Goal: Task Accomplishment & Management: Use online tool/utility

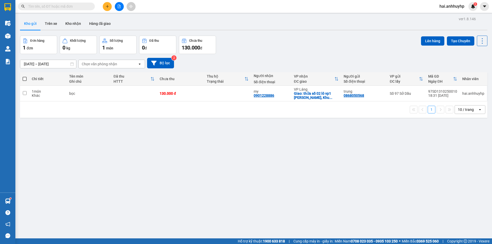
click at [54, 22] on button "Trên xe" at bounding box center [51, 23] width 21 height 12
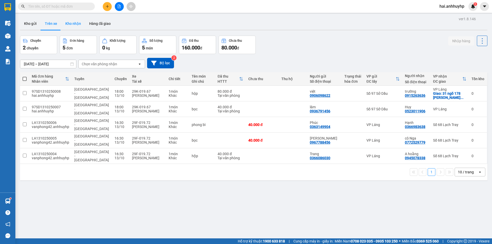
click at [71, 25] on button "Kho nhận" at bounding box center [73, 23] width 24 height 12
type input "[DATE] – [DATE]"
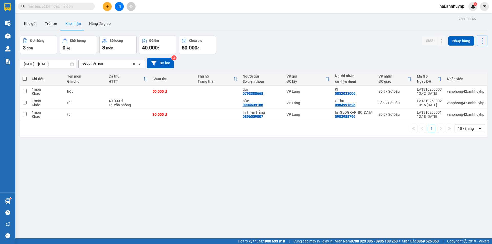
click at [179, 170] on div "ver 1.8.146 Kho gửi Trên xe Kho nhận Hàng đã giao Đơn hàng 3 đơn Khối lượng 0 k…" at bounding box center [254, 137] width 472 height 244
click at [284, 110] on td "In Thiên Hằng 0896559007" at bounding box center [262, 115] width 44 height 12
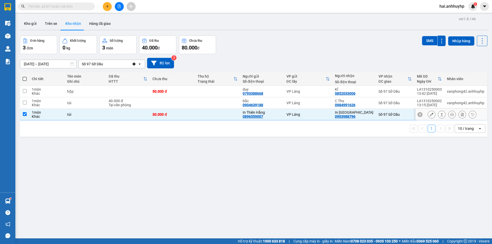
click at [283, 109] on td "In Thiên Hằng 0896559007" at bounding box center [262, 115] width 44 height 12
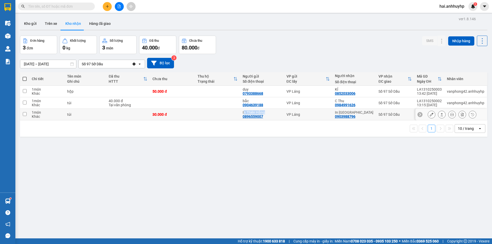
click at [284, 110] on td "In Thiên Hằng 0896559007" at bounding box center [262, 115] width 44 height 12
checkbox input "true"
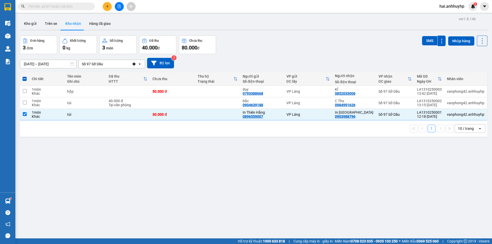
click at [182, 187] on div "ver 1.8.146 Kho gửi Trên xe Kho nhận Hàng đã giao Đơn hàng 3 đơn Khối lượng 0 k…" at bounding box center [254, 137] width 472 height 244
click at [46, 21] on button "Trên xe" at bounding box center [51, 23] width 21 height 12
type input "[DATE] – [DATE]"
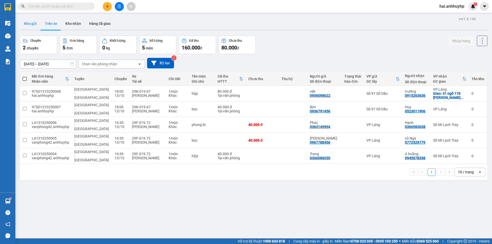
click at [31, 25] on button "Kho gửi" at bounding box center [30, 23] width 21 height 12
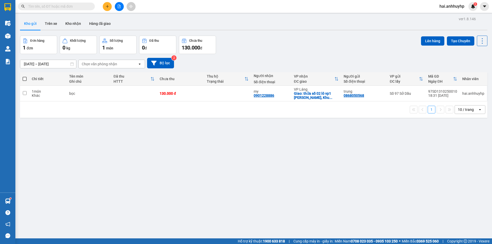
click at [24, 80] on span at bounding box center [25, 79] width 4 height 4
click at [25, 76] on input "checkbox" at bounding box center [25, 76] width 0 height 0
checkbox input "true"
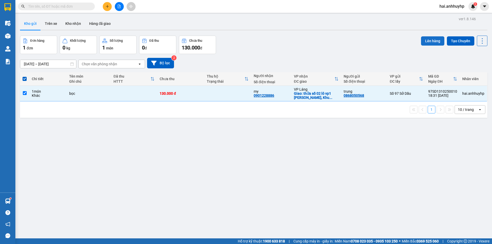
click at [429, 43] on button "Lên hàng" at bounding box center [432, 40] width 23 height 9
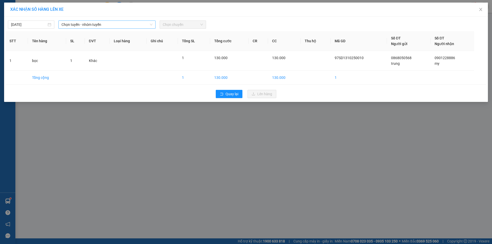
click at [94, 24] on span "Chọn tuyến - nhóm tuyến" at bounding box center [107, 25] width 91 height 8
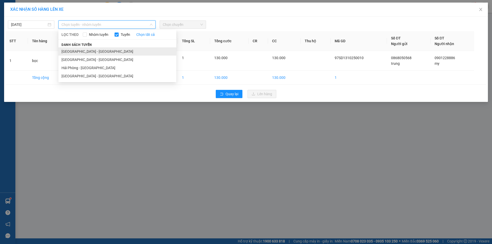
click at [82, 53] on li "[GEOGRAPHIC_DATA] - [GEOGRAPHIC_DATA]" at bounding box center [117, 51] width 118 height 8
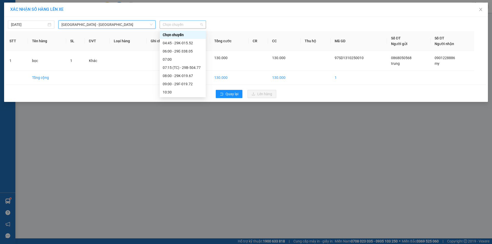
click at [178, 25] on span "Chọn chuyến" at bounding box center [183, 25] width 40 height 8
click at [176, 85] on div "19:30 - 29F-019.72" at bounding box center [183, 84] width 40 height 6
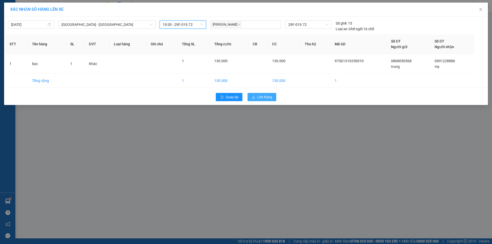
click at [255, 96] on button "Lên hàng" at bounding box center [262, 97] width 29 height 8
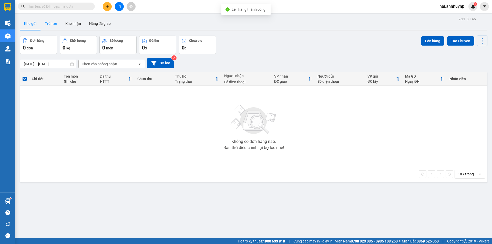
click at [50, 26] on button "Trên xe" at bounding box center [51, 23] width 21 height 12
